Goal: Transaction & Acquisition: Obtain resource

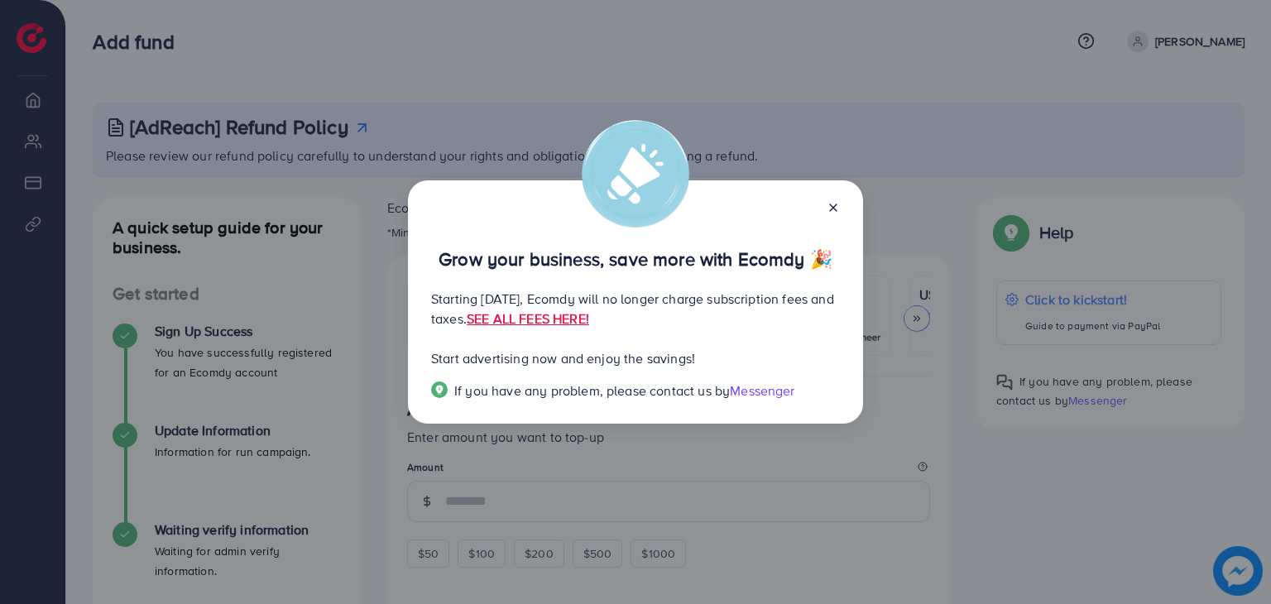
click at [836, 207] on icon at bounding box center [833, 207] width 13 height 13
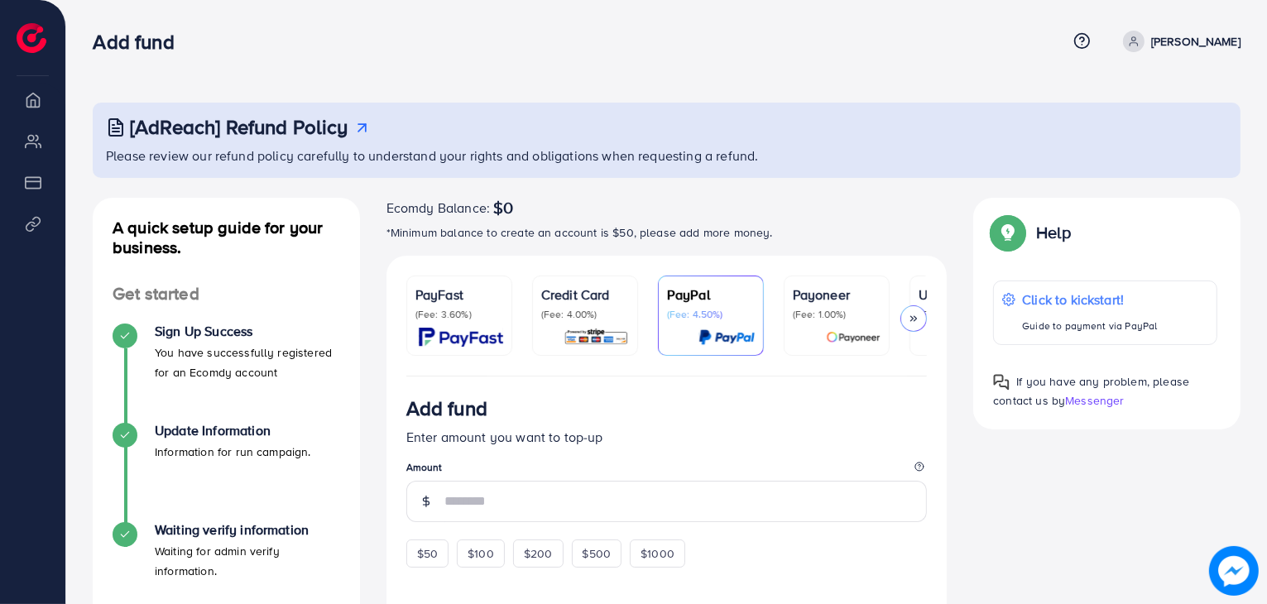
scroll to position [83, 0]
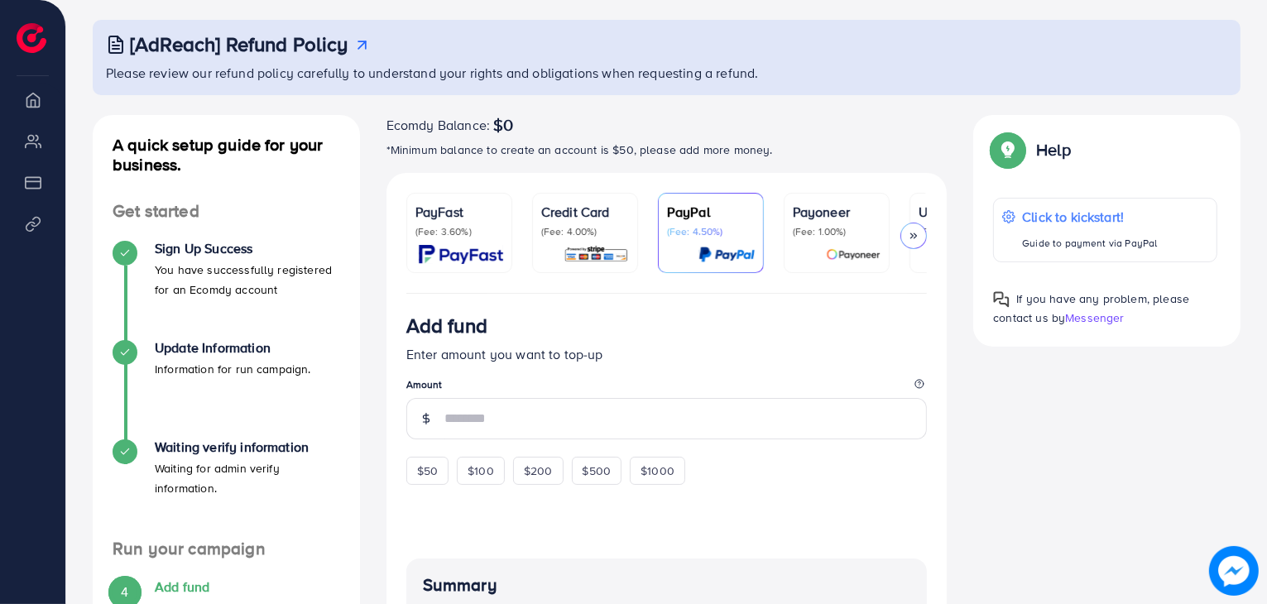
click at [912, 237] on polyline at bounding box center [912, 235] width 2 height 5
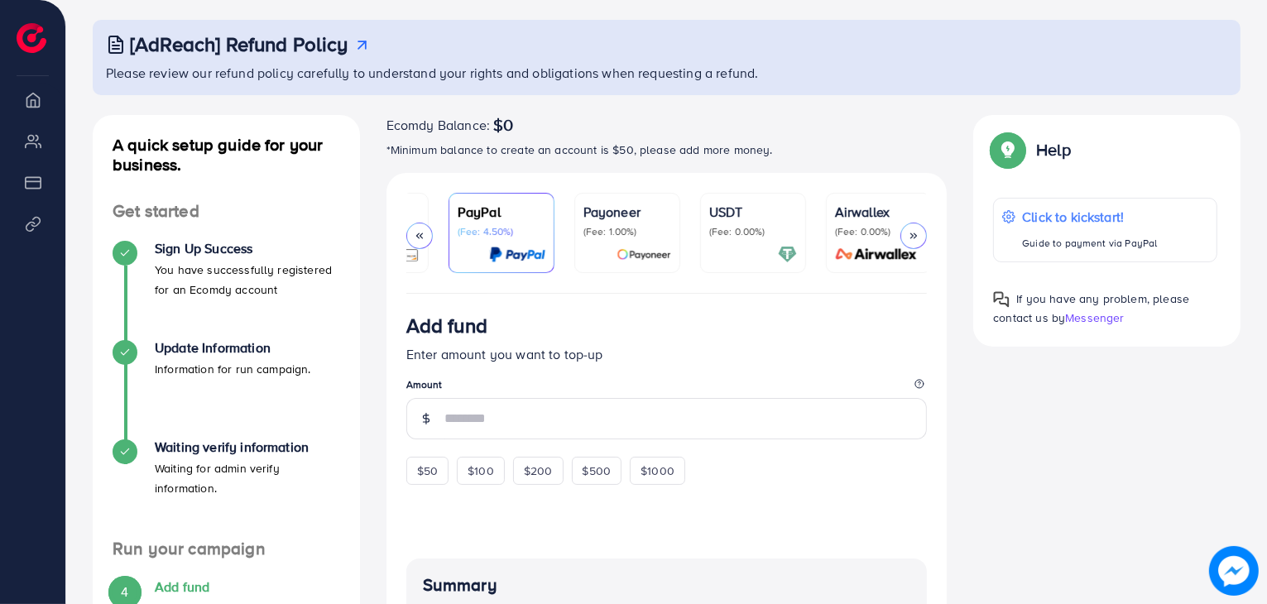
scroll to position [0, 214]
click at [430, 233] on div at bounding box center [419, 236] width 26 height 26
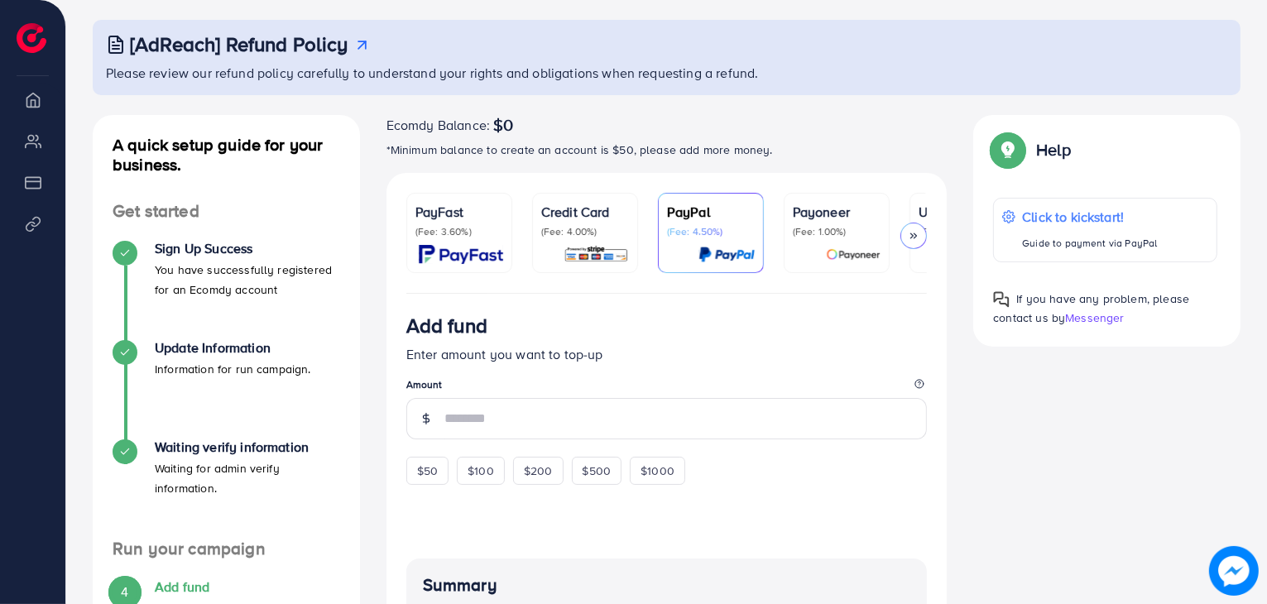
click at [473, 233] on p "(Fee: 3.60%)" at bounding box center [460, 231] width 88 height 13
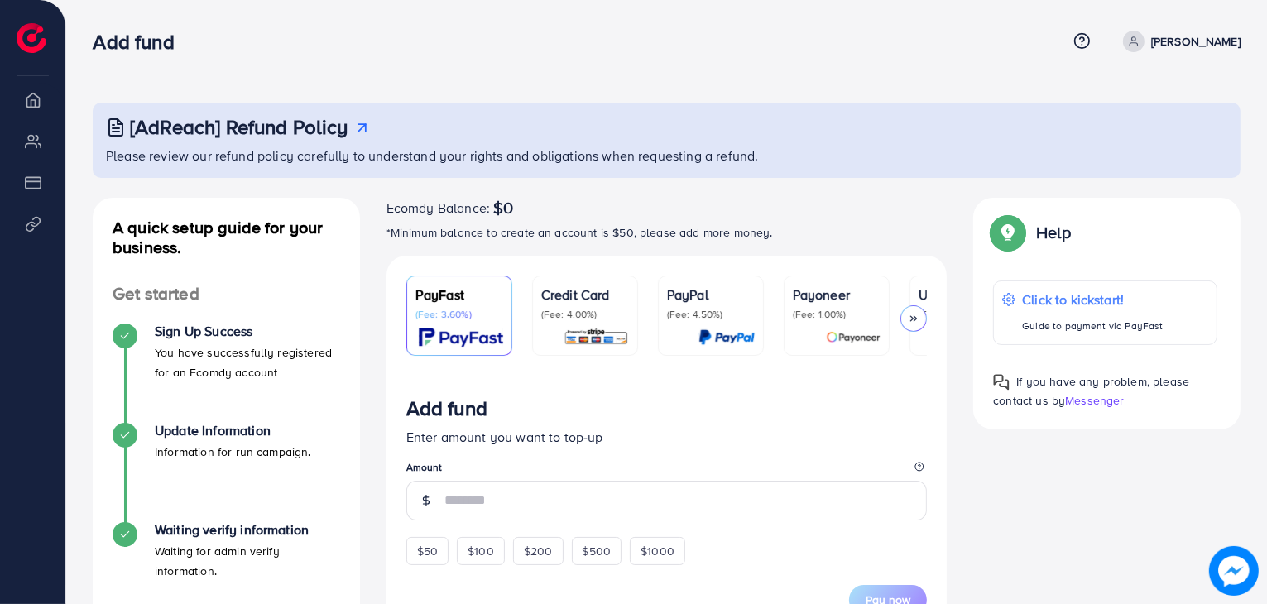
click at [1215, 37] on p "[PERSON_NAME]" at bounding box center [1195, 41] width 89 height 20
click at [864, 206] on div "Ecomdy Balance: $0" at bounding box center [667, 208] width 561 height 20
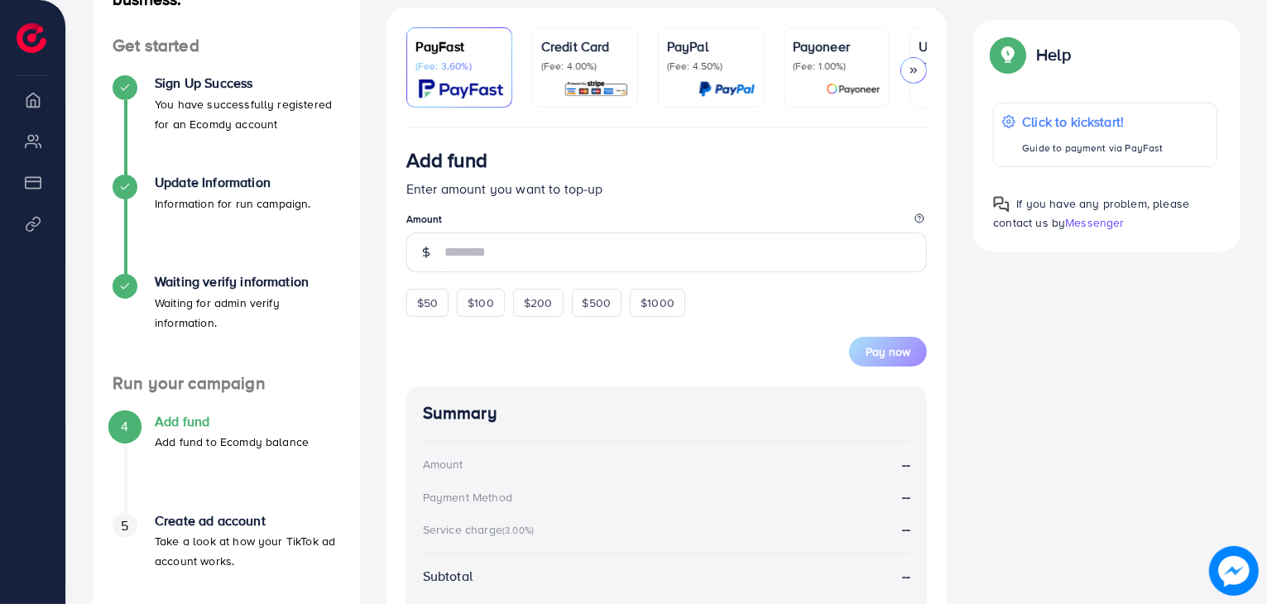
scroll to position [414, 0]
